Goal: Use online tool/utility: Utilize a website feature to perform a specific function

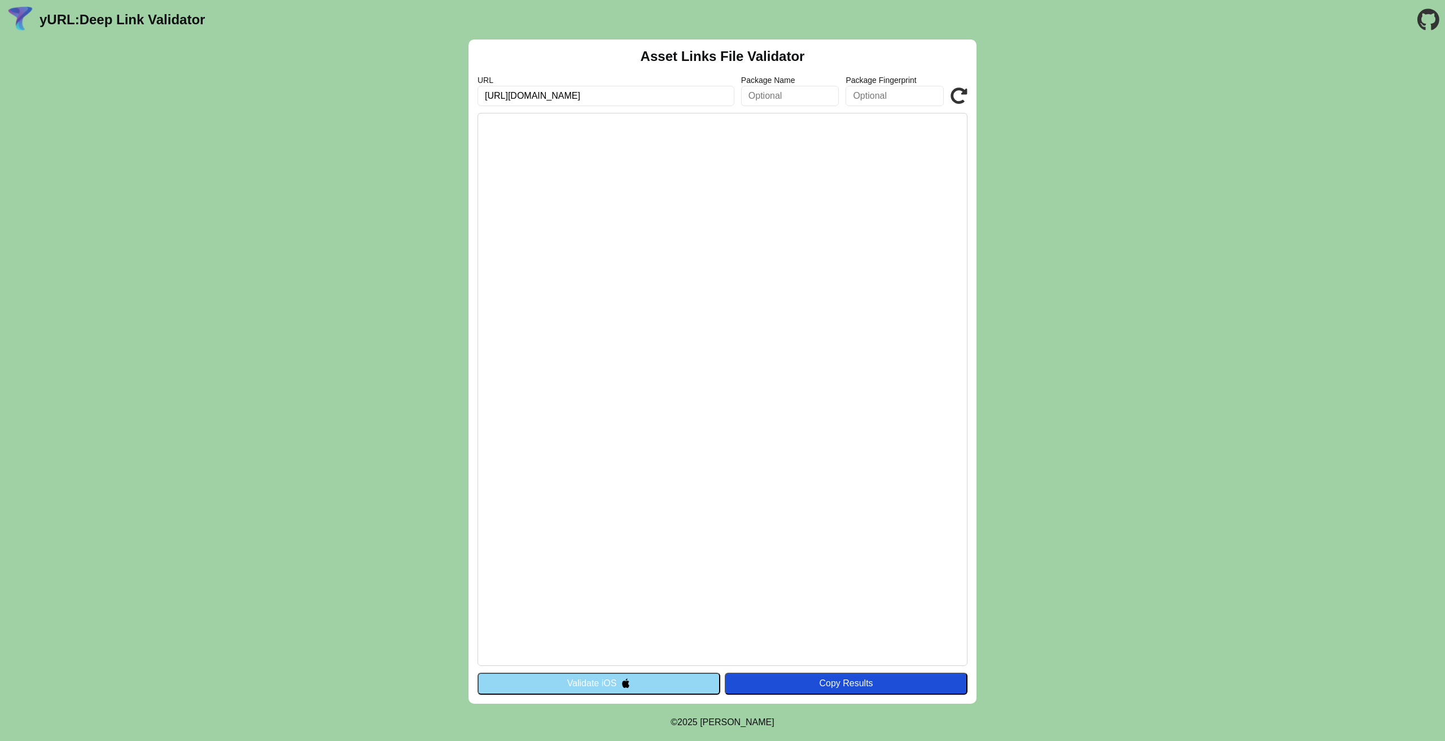
click at [957, 101] on icon at bounding box center [958, 95] width 17 height 17
